Goal: Find specific page/section: Find specific page/section

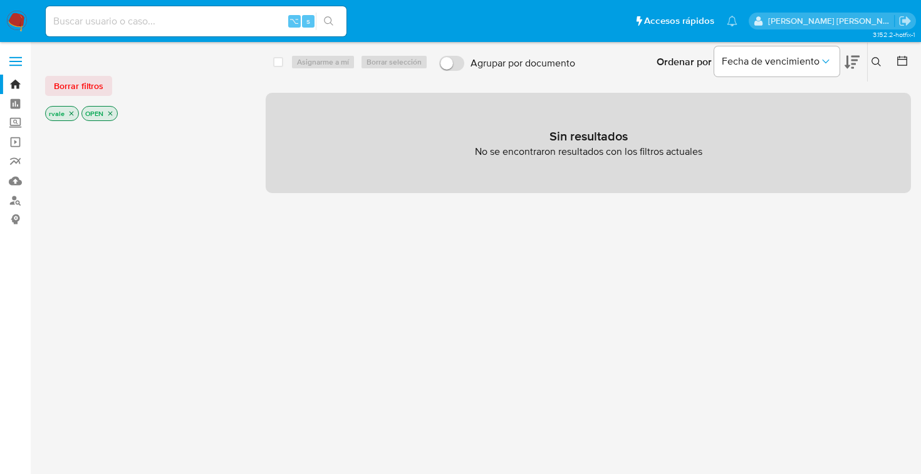
click at [154, 24] on input at bounding box center [196, 21] width 301 height 16
type input "2607035191"
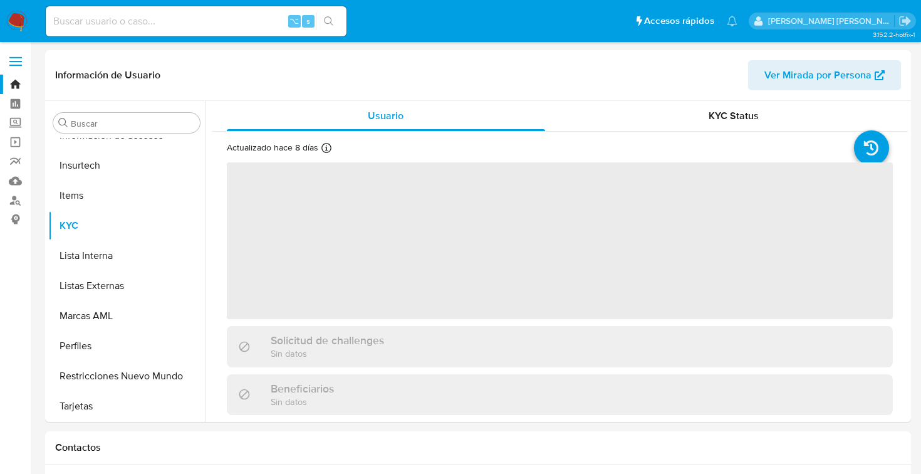
scroll to position [500, 0]
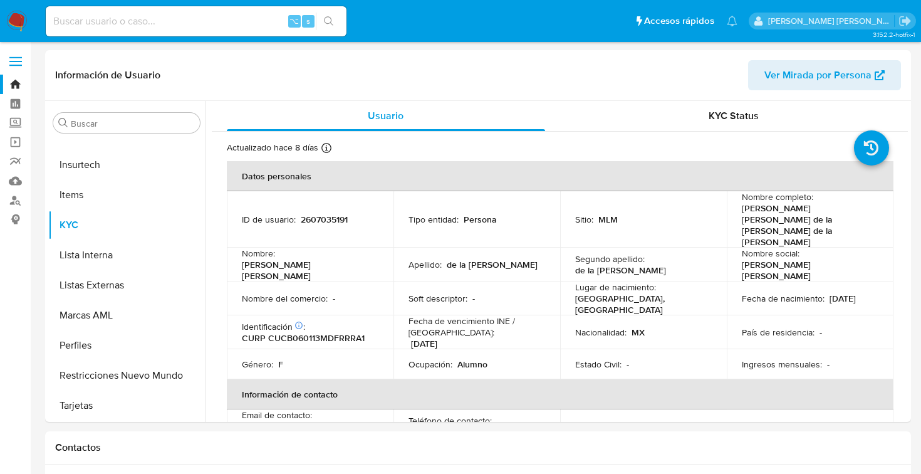
select select "10"
click at [319, 214] on p "2607035191" at bounding box center [324, 219] width 47 height 11
copy p "2607035191"
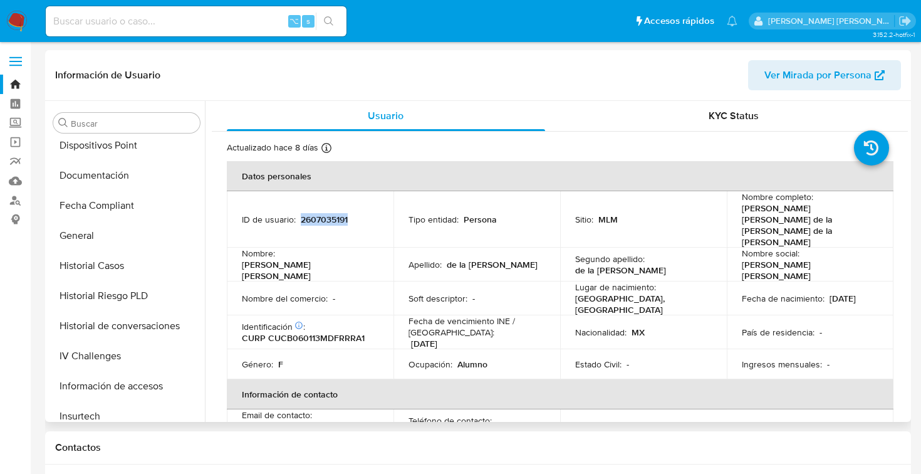
scroll to position [245, 0]
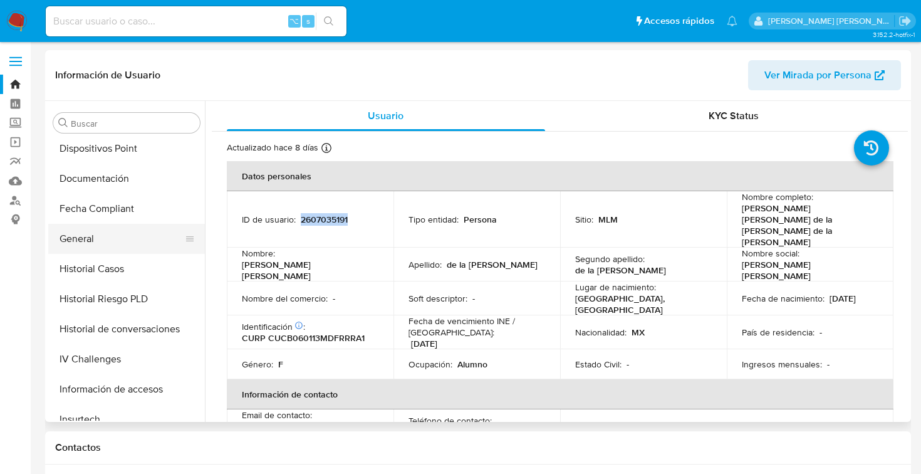
click at [109, 242] on button "General" at bounding box center [121, 239] width 147 height 30
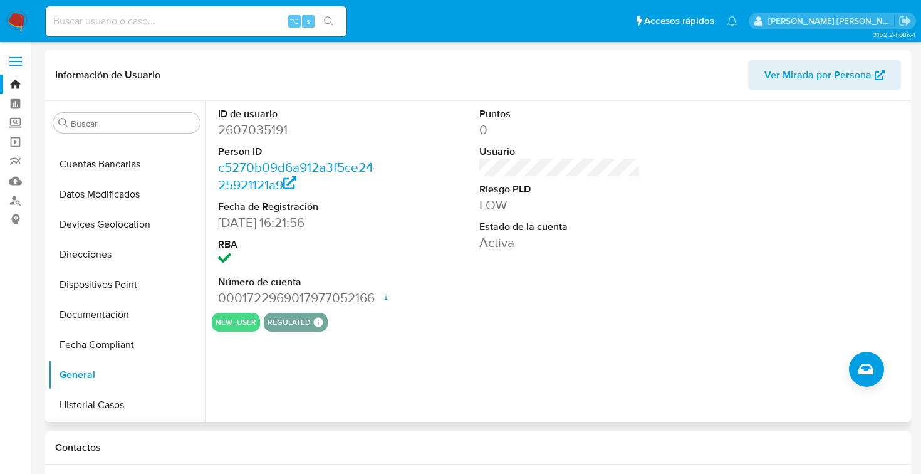
scroll to position [113, 0]
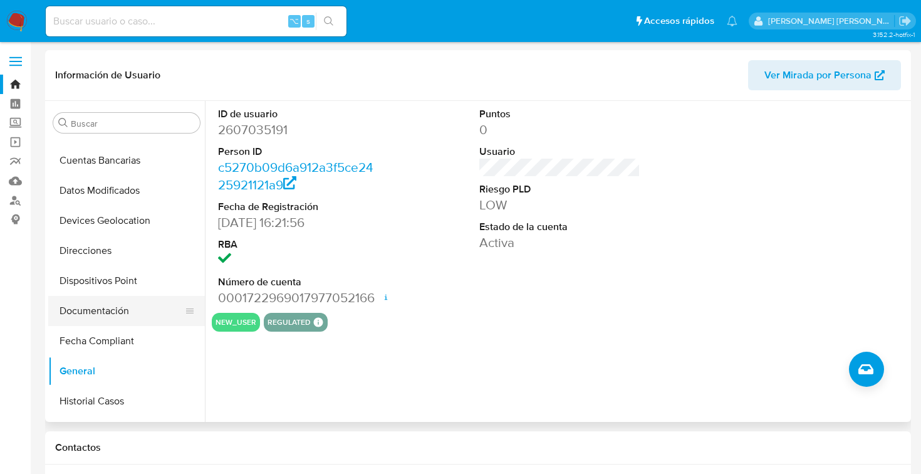
click at [118, 305] on button "Documentación" at bounding box center [121, 311] width 147 height 30
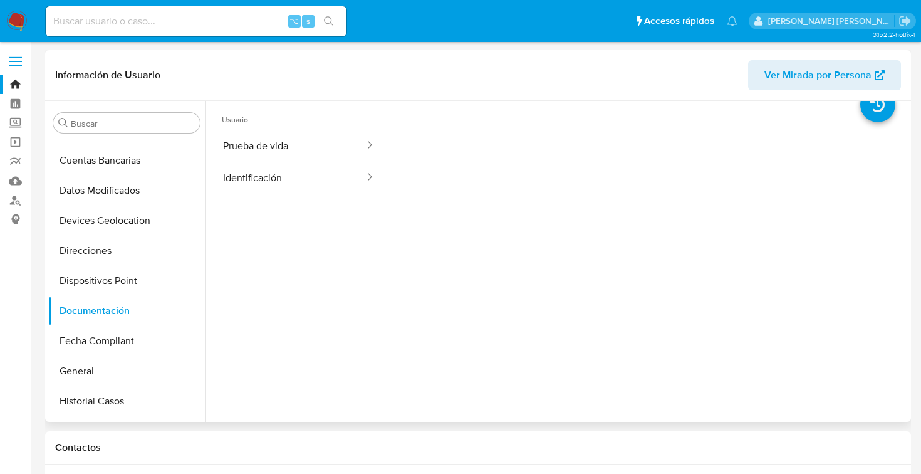
scroll to position [0, 0]
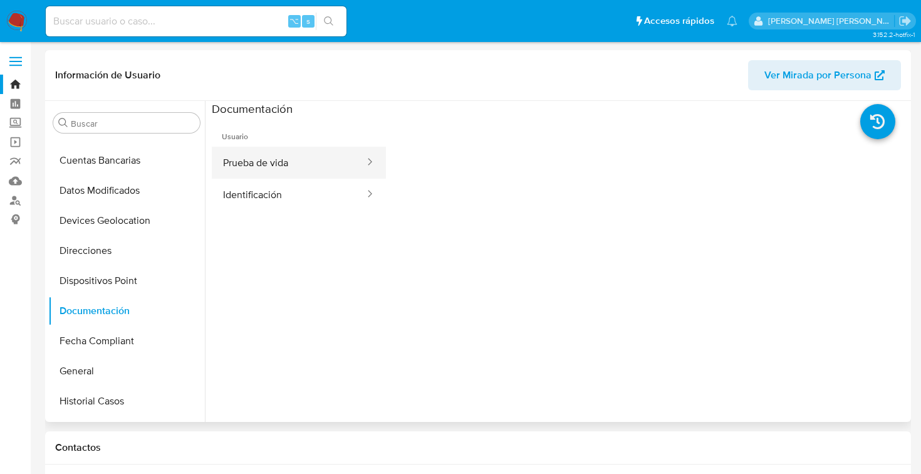
click at [300, 164] on button "Prueba de vida" at bounding box center [289, 163] width 154 height 32
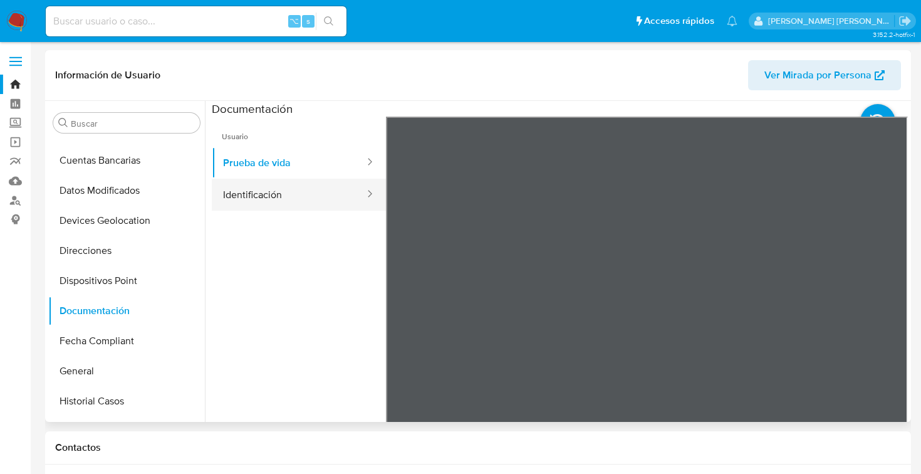
click at [275, 198] on button "Identificación" at bounding box center [289, 195] width 154 height 32
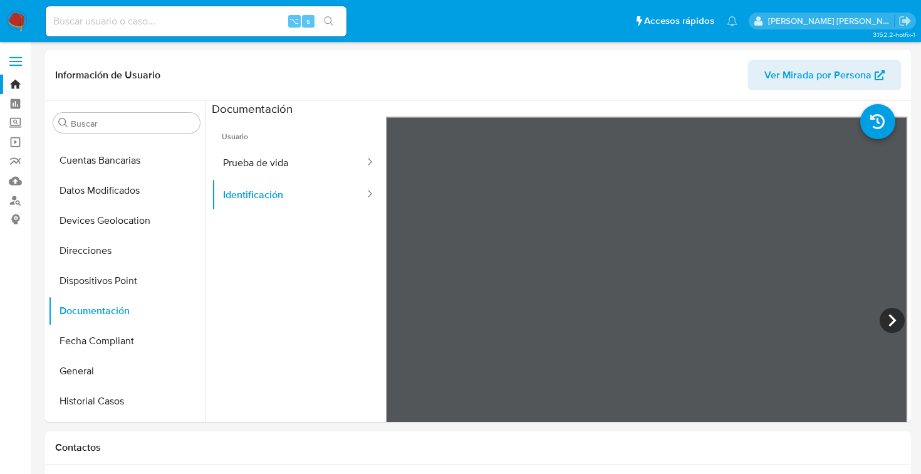
click at [131, 23] on input at bounding box center [196, 21] width 301 height 16
paste input "2607035191"
click at [138, 26] on input "2607035191" at bounding box center [196, 21] width 301 height 16
type input "2"
type input "2609831980"
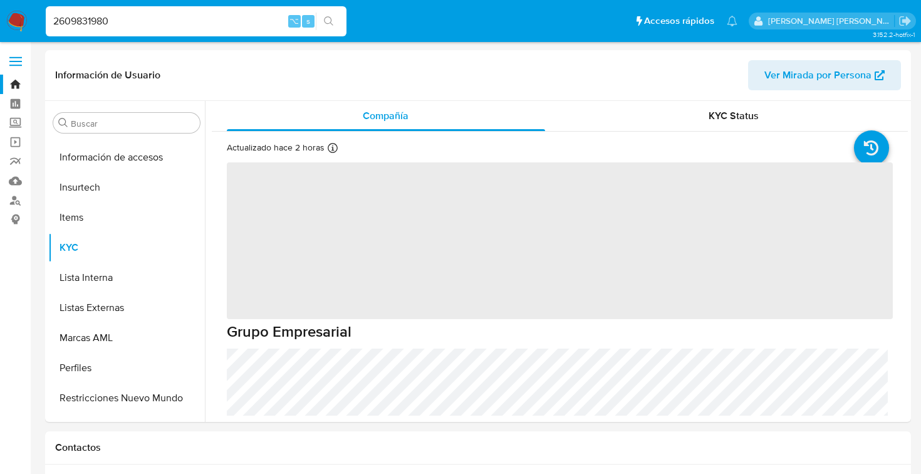
scroll to position [500, 0]
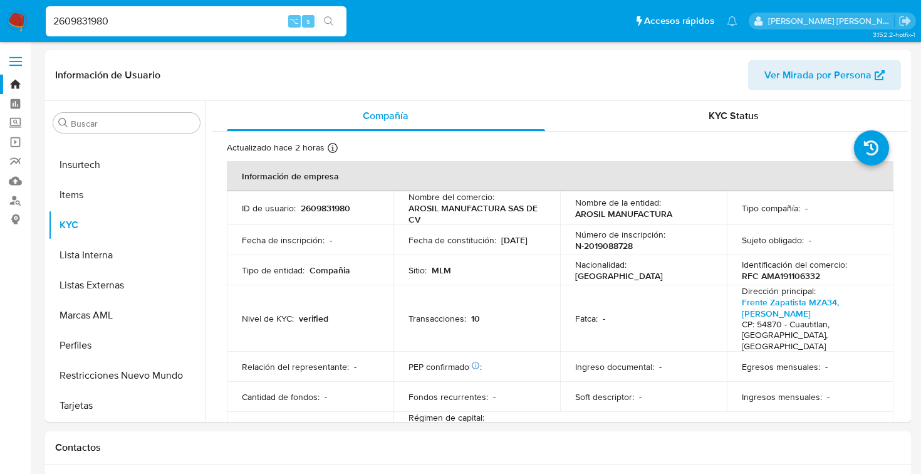
select select "10"
click at [87, 19] on input "2609831980" at bounding box center [196, 21] width 301 height 16
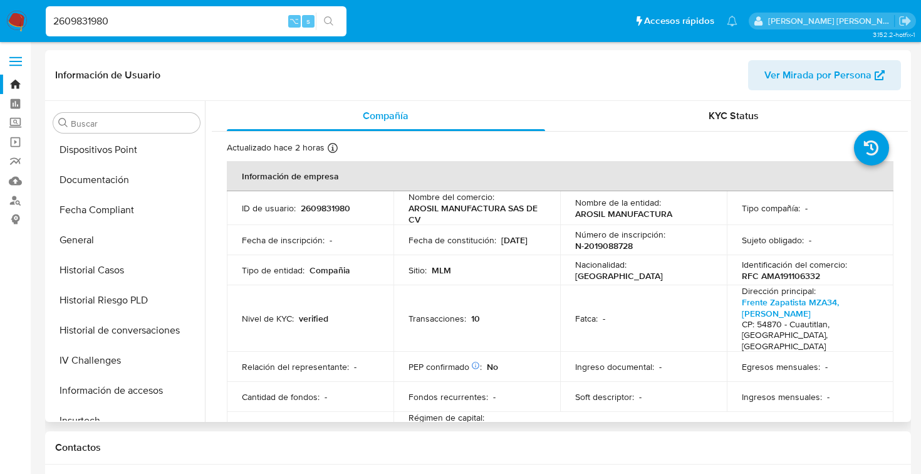
scroll to position [243, 0]
click at [102, 241] on button "General" at bounding box center [121, 241] width 147 height 30
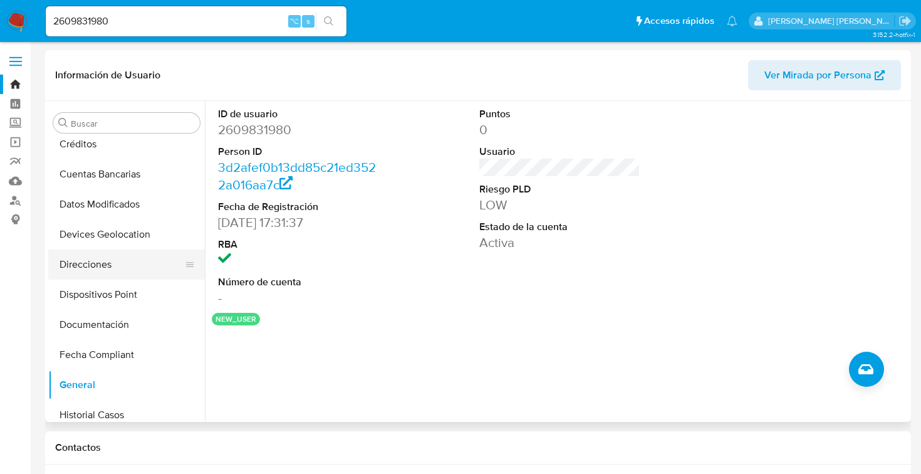
scroll to position [98, 0]
click at [102, 325] on button "Documentación" at bounding box center [121, 325] width 147 height 30
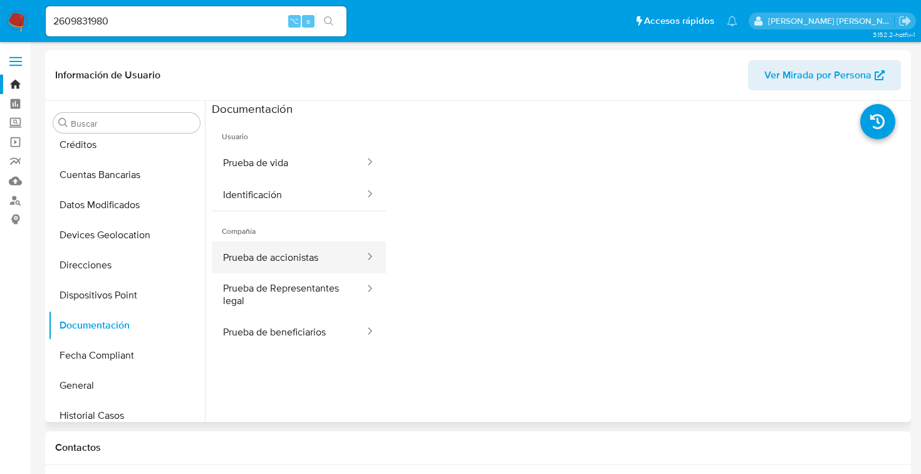
click at [291, 255] on button "Prueba de accionistas" at bounding box center [289, 257] width 154 height 32
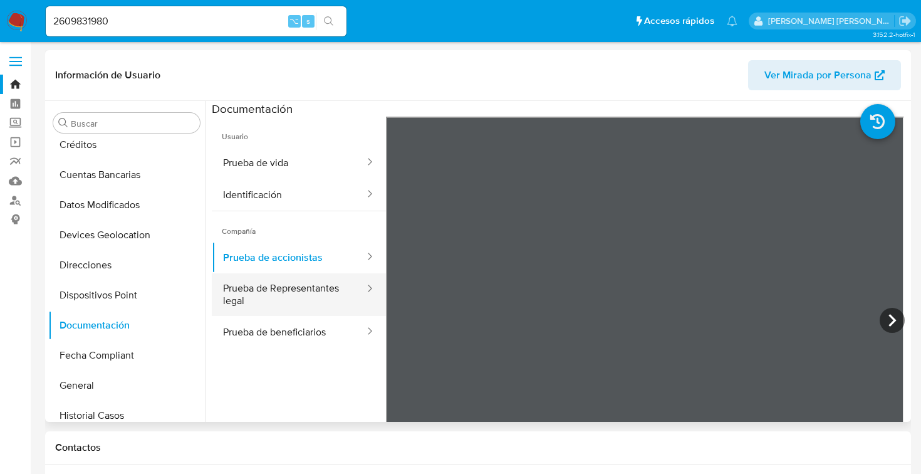
click at [313, 281] on button "Prueba de Representantes legal" at bounding box center [289, 294] width 154 height 43
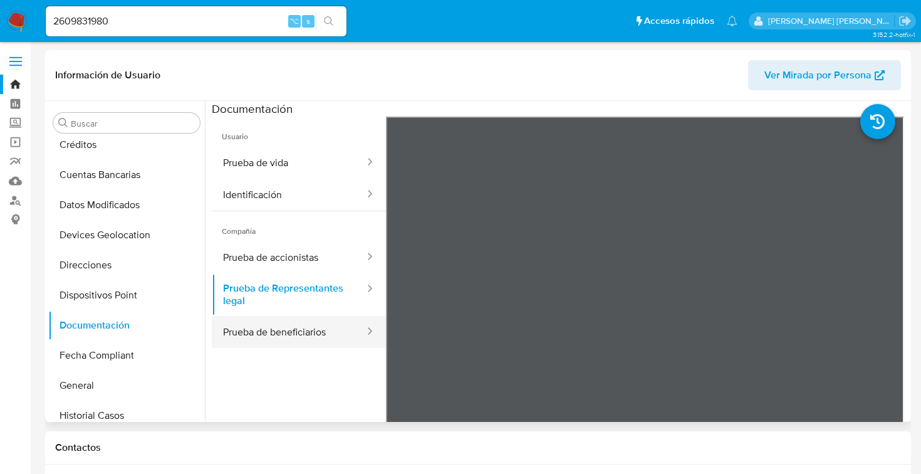
click at [320, 332] on button "Prueba de beneficiarios" at bounding box center [289, 332] width 154 height 32
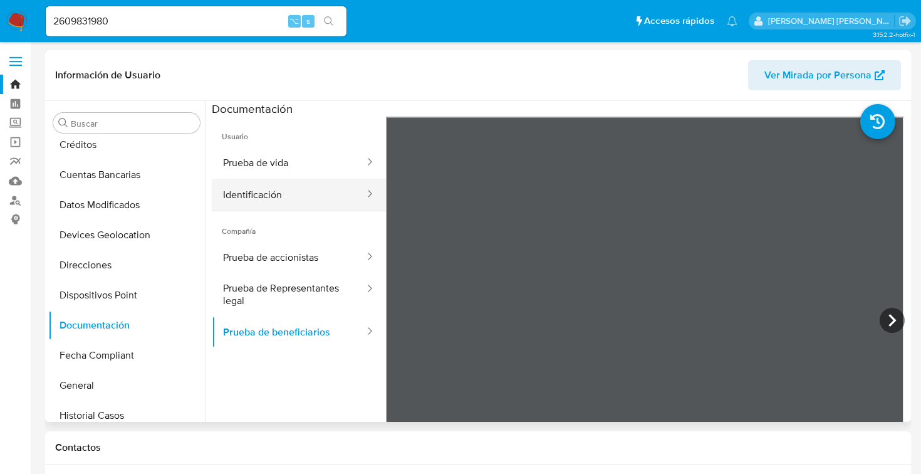
click at [273, 199] on button "Identificación" at bounding box center [289, 195] width 154 height 32
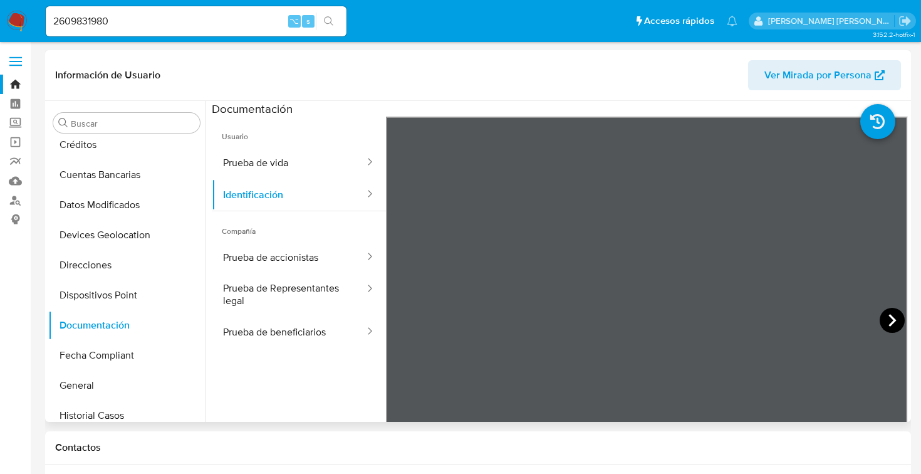
click at [886, 321] on icon at bounding box center [892, 320] width 25 height 25
click at [315, 162] on button "Prueba de vida" at bounding box center [289, 163] width 154 height 32
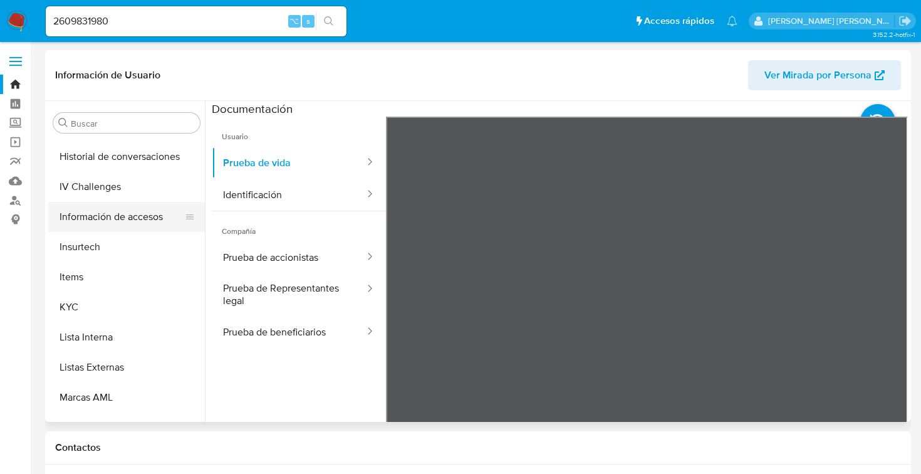
scroll to position [402, 0]
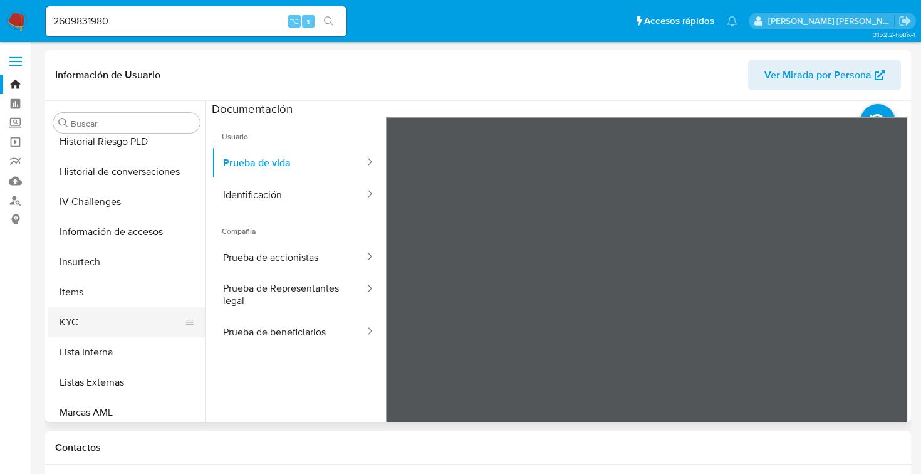
click at [93, 322] on button "KYC" at bounding box center [121, 322] width 147 height 30
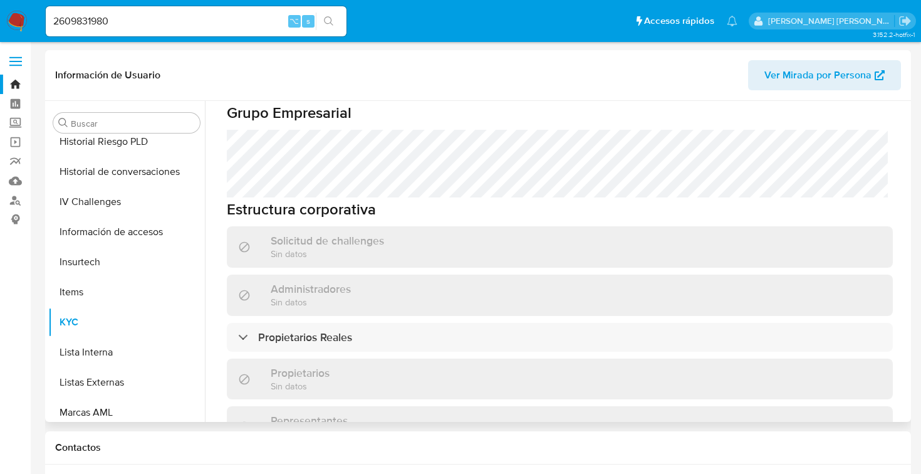
scroll to position [634, 0]
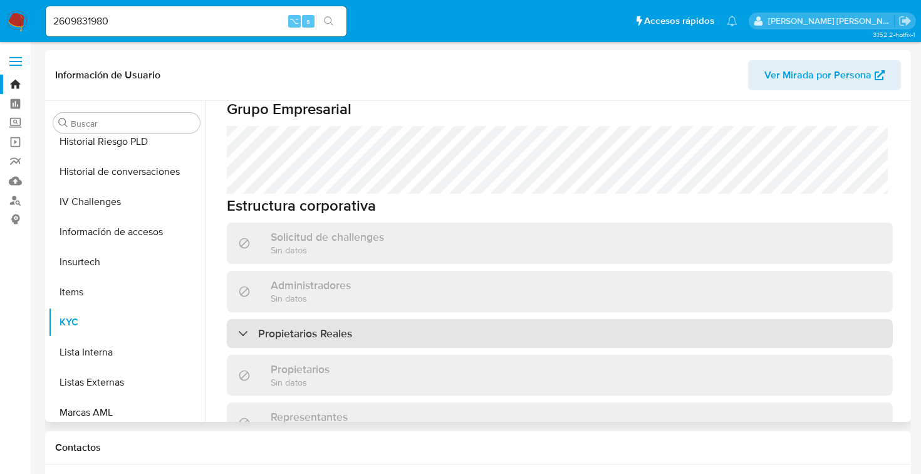
click at [243, 327] on div "Propietarios Reales" at bounding box center [295, 334] width 114 height 14
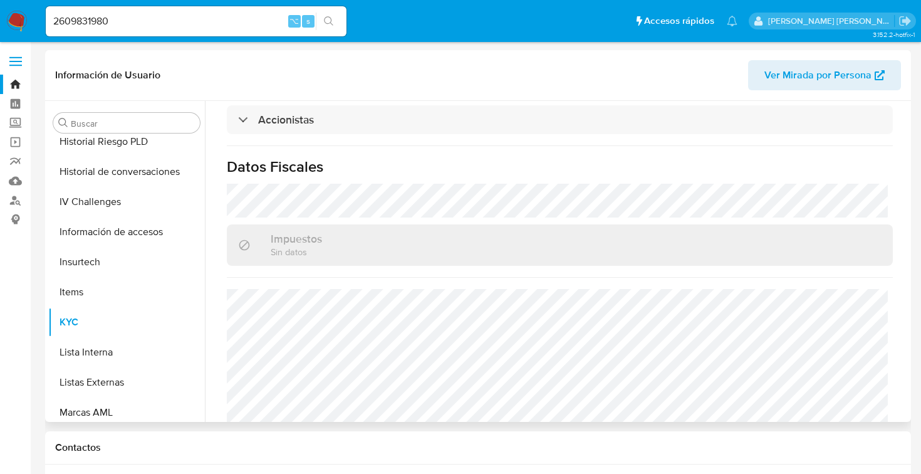
scroll to position [1098, 0]
